Goal: Information Seeking & Learning: Learn about a topic

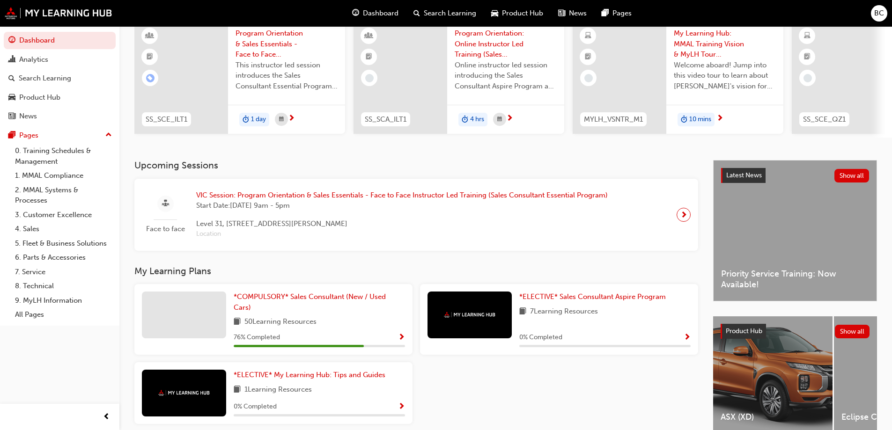
scroll to position [129, 0]
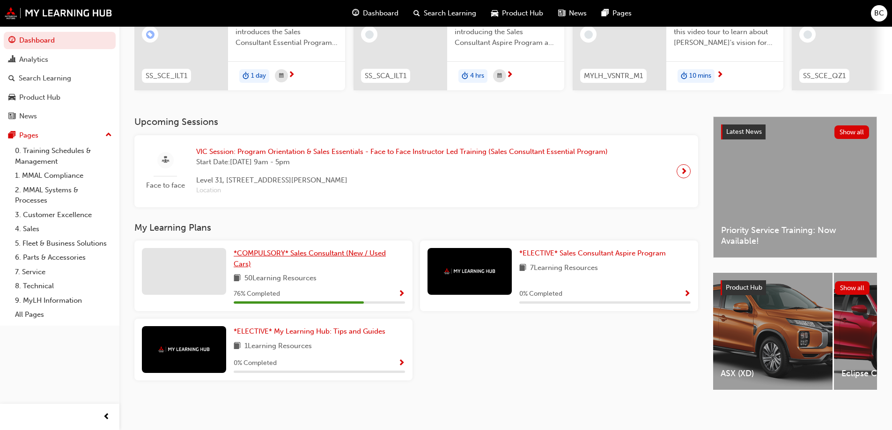
click at [307, 249] on span "*COMPULSORY* Sales Consultant (New / Used Cars)" at bounding box center [310, 258] width 152 height 19
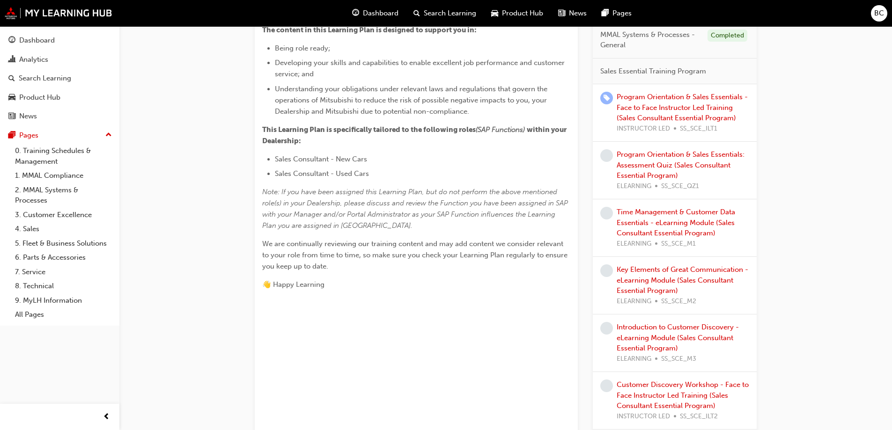
scroll to position [281, 0]
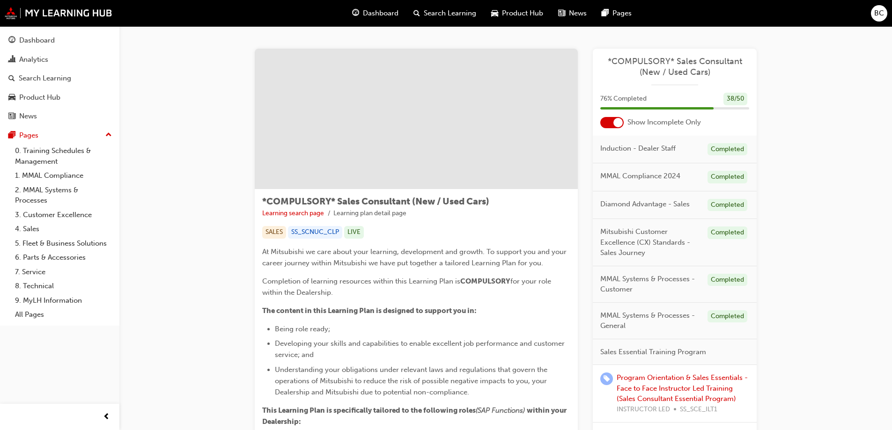
drag, startPoint x: 183, startPoint y: 103, endPoint x: 430, endPoint y: 108, distance: 247.4
drag, startPoint x: 430, startPoint y: 108, endPoint x: 338, endPoint y: 186, distance: 121.0
click at [375, 175] on div at bounding box center [416, 119] width 323 height 141
drag, startPoint x: 380, startPoint y: 85, endPoint x: 533, endPoint y: 126, distance: 159.1
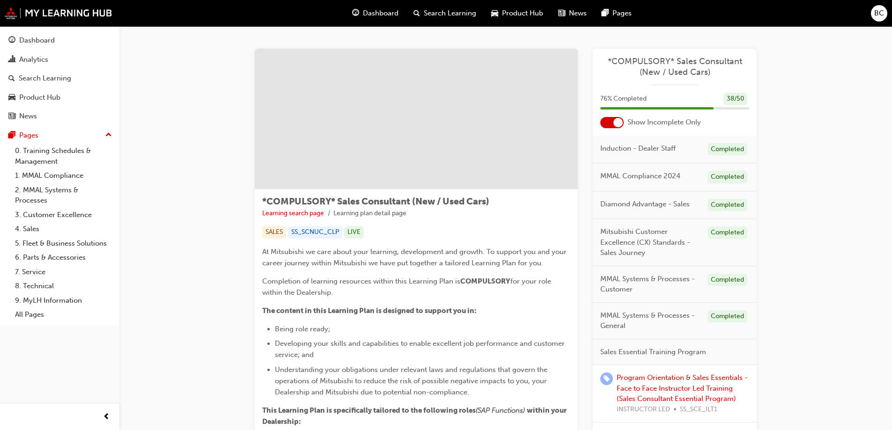
click at [533, 127] on div at bounding box center [416, 119] width 323 height 141
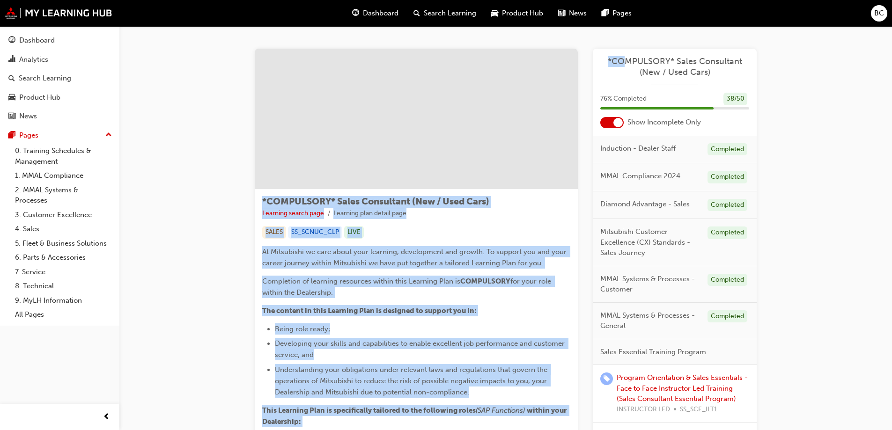
drag, startPoint x: 574, startPoint y: 71, endPoint x: 629, endPoint y: 63, distance: 55.3
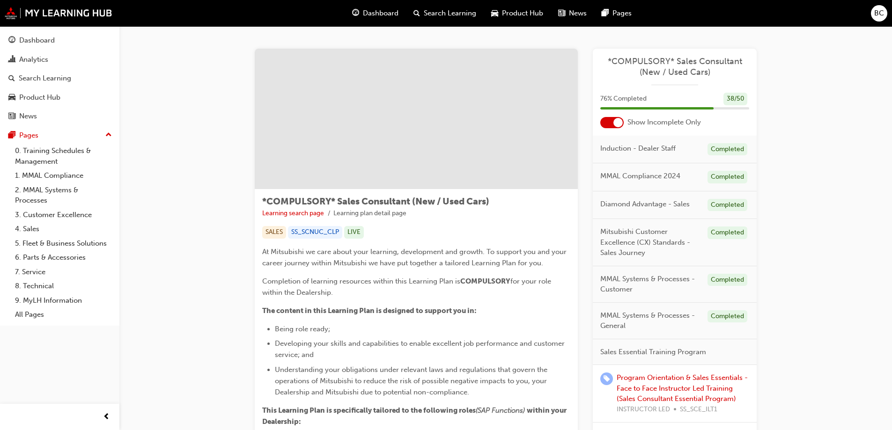
click at [623, 61] on span "*COMPULSORY* Sales Consultant (New / Used Cars)" at bounding box center [674, 66] width 149 height 21
drag, startPoint x: 623, startPoint y: 61, endPoint x: 614, endPoint y: 69, distance: 12.0
click at [614, 69] on span "*COMPULSORY* Sales Consultant (New / Used Cars)" at bounding box center [674, 66] width 149 height 21
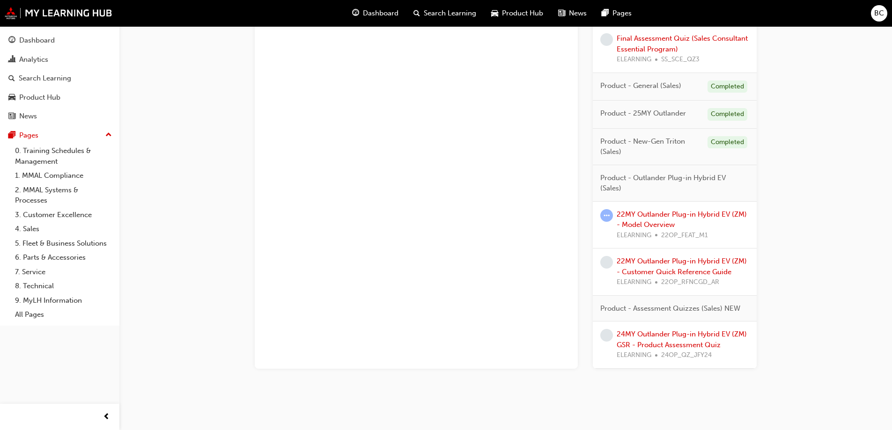
scroll to position [807, 0]
